Goal: Information Seeking & Learning: Learn about a topic

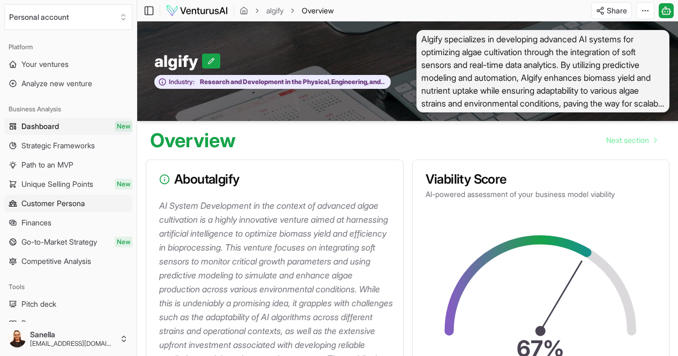
click at [34, 205] on span "Customer Persona" at bounding box center [52, 203] width 63 height 11
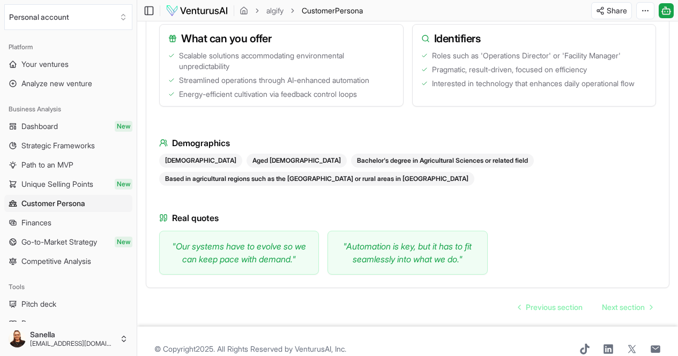
scroll to position [1047, 0]
click at [39, 224] on span "Finances" at bounding box center [36, 223] width 30 height 11
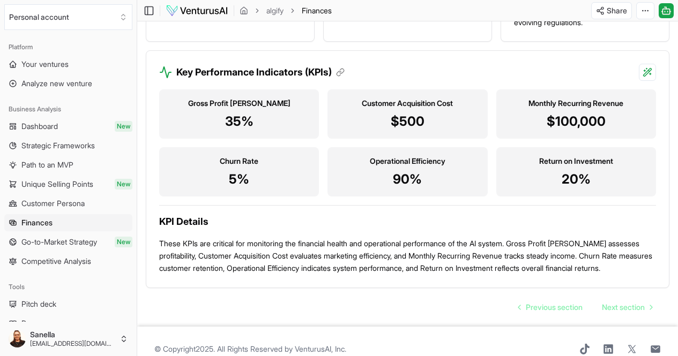
scroll to position [1165, 0]
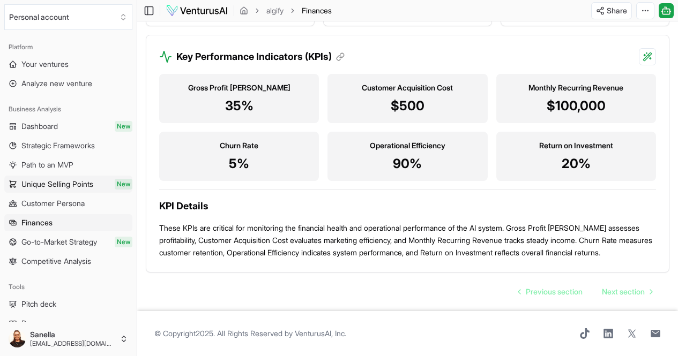
click at [65, 187] on span "Unique Selling Points" at bounding box center [57, 184] width 72 height 11
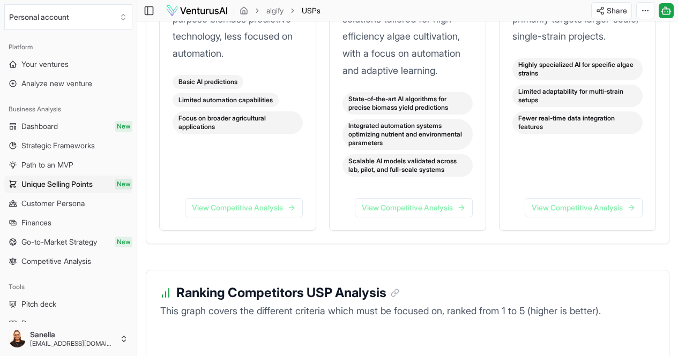
scroll to position [1608, 0]
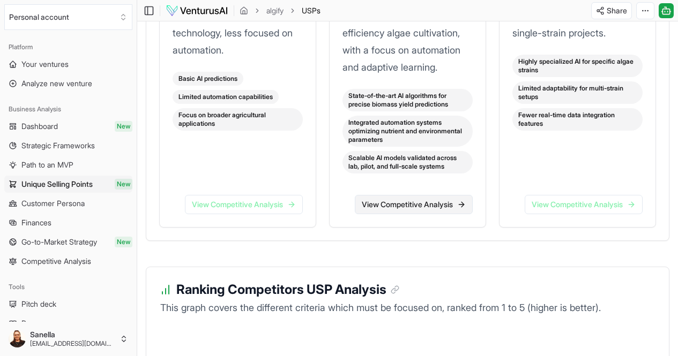
click at [374, 214] on link "View Competitive Analysis" at bounding box center [414, 204] width 118 height 19
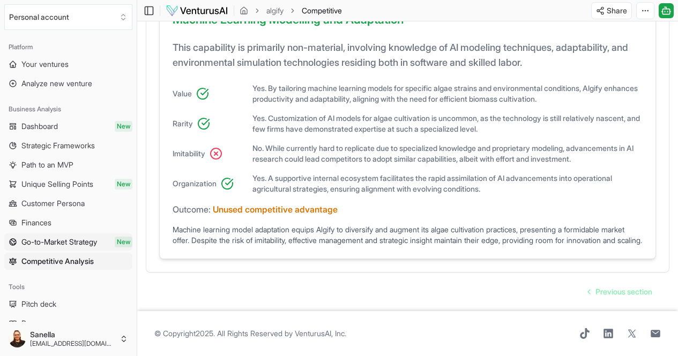
scroll to position [732, 0]
click at [51, 144] on span "Strategic Frameworks" at bounding box center [57, 145] width 73 height 11
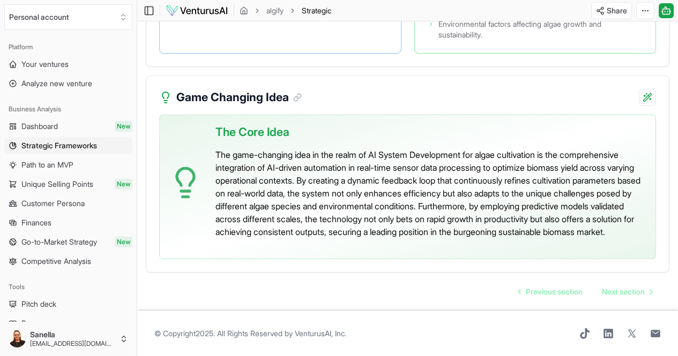
scroll to position [2514, 0]
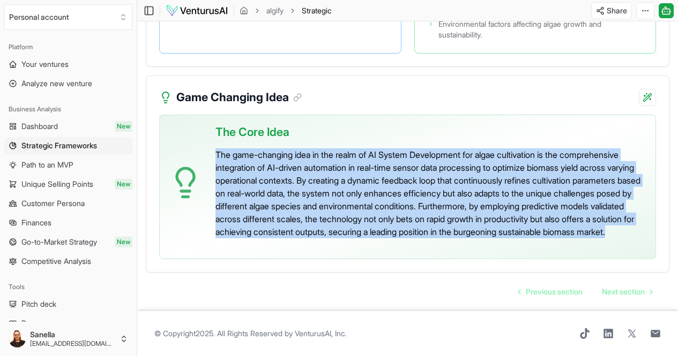
drag, startPoint x: 437, startPoint y: 223, endPoint x: 213, endPoint y: 130, distance: 242.5
click at [213, 130] on div "The Core Idea The game-changing idea in the realm of AI System Development for …" at bounding box center [407, 187] width 497 height 145
copy p "The game-changing idea in the realm of AI System Development for algae cultivat…"
